Goal: Find specific page/section: Find specific page/section

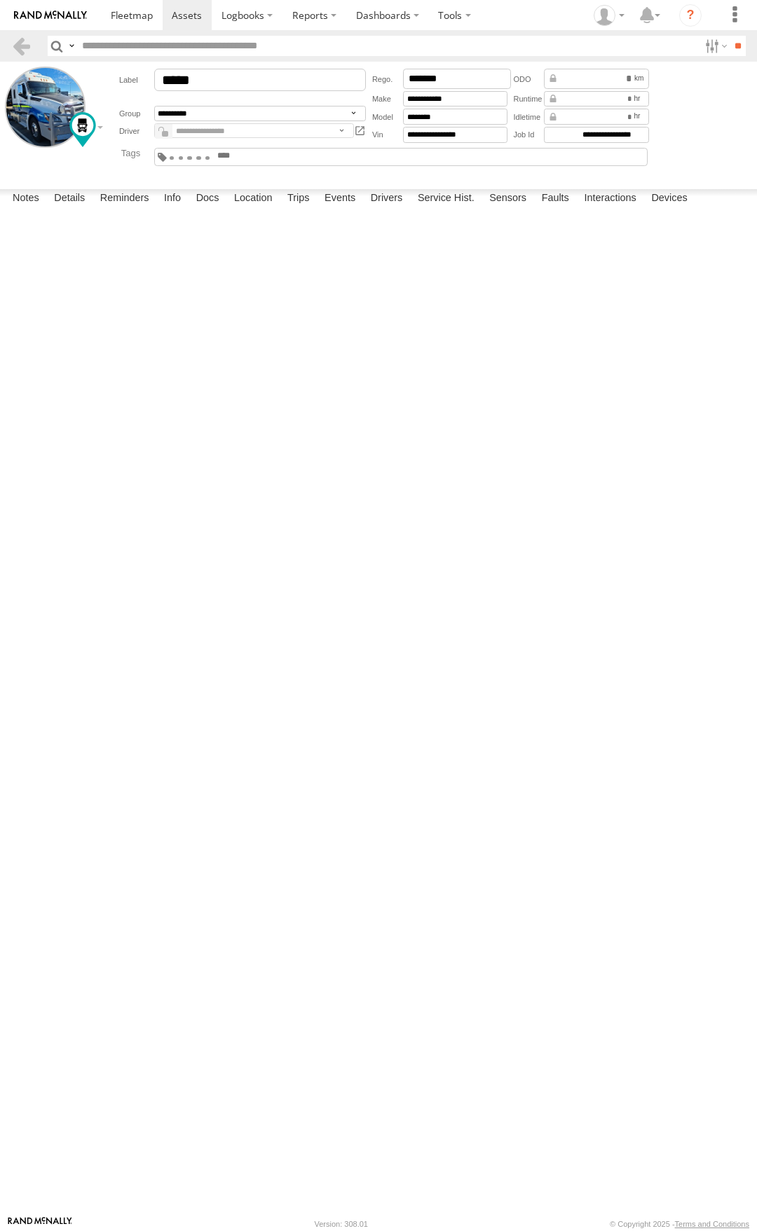
type input "*****"
